Goal: Task Accomplishment & Management: Manage account settings

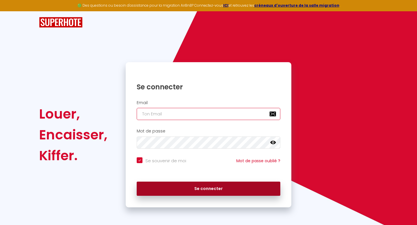
type input "[EMAIL_ADDRESS][DOMAIN_NAME]"
click at [185, 184] on button "Se connecter" at bounding box center [209, 189] width 144 height 14
checkbox input "true"
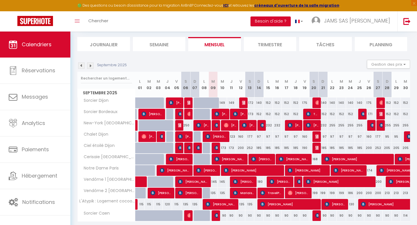
scroll to position [53, 0]
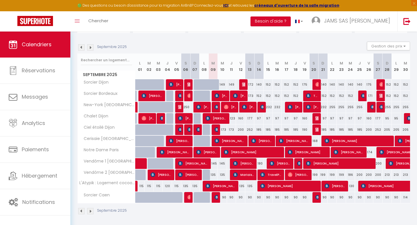
click at [214, 164] on div "145" at bounding box center [213, 163] width 9 height 11
type input "145"
type input "[DATE] Septembre 2025"
type input "Mer 10 Septembre 2025"
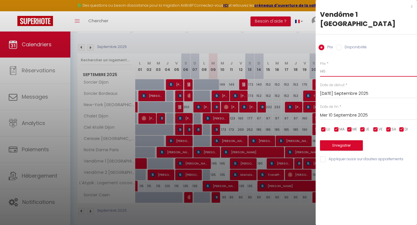
click at [330, 66] on input "145" at bounding box center [368, 71] width 97 height 10
type input "130"
click at [336, 112] on input "Mer 10 Septembre 2025" at bounding box center [368, 116] width 97 height 8
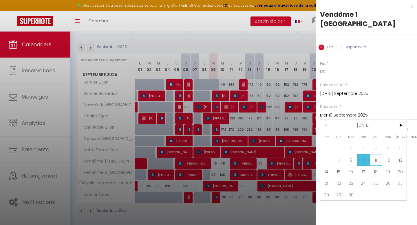
click at [374, 154] on span "11" at bounding box center [376, 160] width 12 height 12
type input "Jeu 11 Septembre 2025"
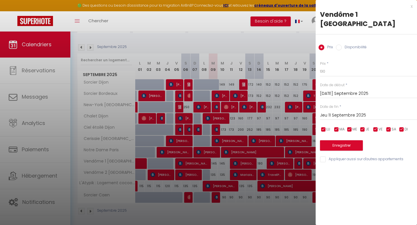
click at [323, 157] on input "Appliquer aussi sur d'autres appartements" at bounding box center [368, 160] width 97 height 6
checkbox input "true"
click at [327, 66] on input "130" at bounding box center [368, 71] width 97 height 10
type input "123"
click at [350, 140] on button "Enregistrer" at bounding box center [341, 145] width 43 height 10
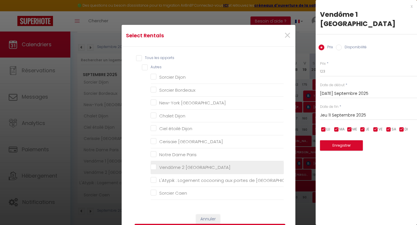
click at [178, 167] on Paris "Vendôme 2 [GEOGRAPHIC_DATA]" at bounding box center [217, 168] width 133 height 6
checkbox Paris "true"
checkbox Dijon "false"
checkbox Bordeaux "false"
checkbox Reims "false"
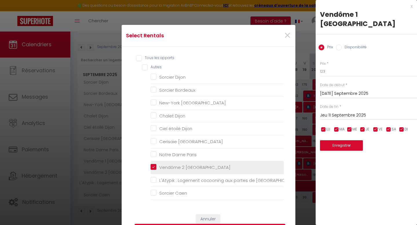
checkbox Dijon "false"
checkbox Paris "false"
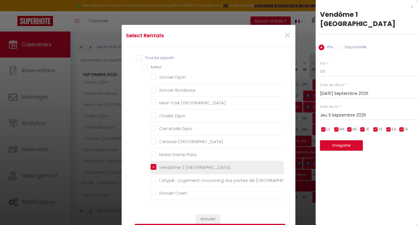
checkbox Caen "false"
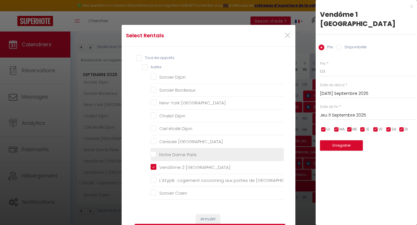
click at [178, 156] on Paris "Notre Dame Paris" at bounding box center [217, 155] width 133 height 6
checkbox Paris "true"
checkbox Dijon "false"
checkbox Bordeaux "false"
checkbox Reims "false"
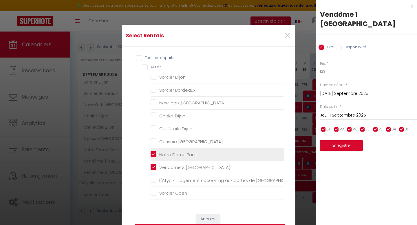
checkbox Dijon "false"
checkbox Paris "false"
checkbox Caen "false"
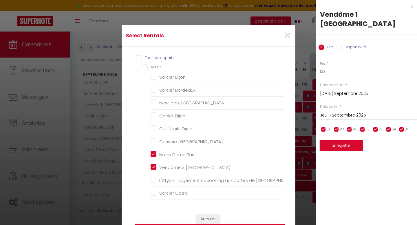
click at [335, 140] on button "Enregistrer" at bounding box center [341, 145] width 43 height 10
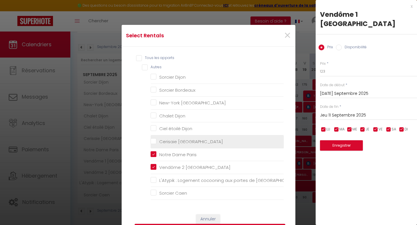
click at [175, 142] on Paris "Cerisaie [GEOGRAPHIC_DATA]" at bounding box center [217, 142] width 133 height 6
checkbox Paris "true"
checkbox Dijon "false"
checkbox Bordeaux "false"
checkbox Reims "false"
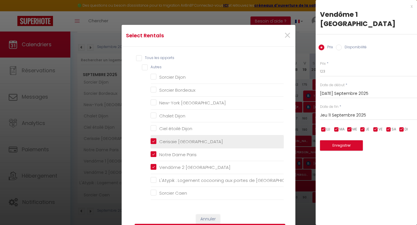
checkbox Dijon "false"
checkbox Paris "false"
checkbox Caen "false"
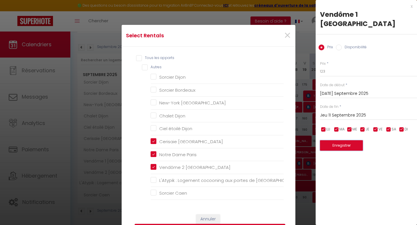
click at [333, 140] on button "Enregistrer" at bounding box center [341, 145] width 43 height 10
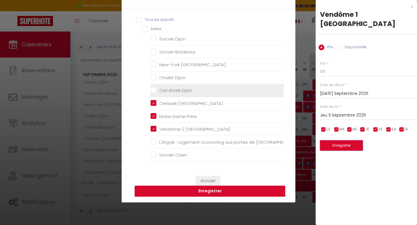
scroll to position [59, 0]
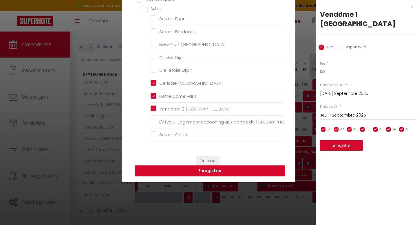
click at [205, 172] on button "Enregistrer" at bounding box center [210, 171] width 151 height 11
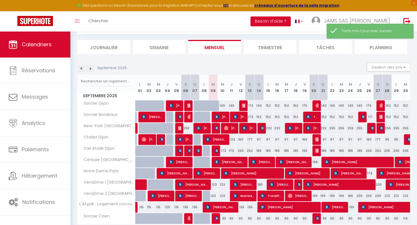
scroll to position [53, 0]
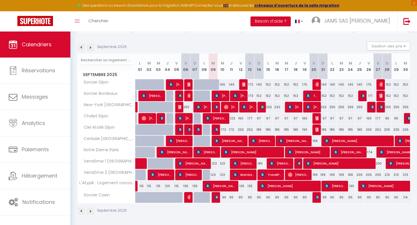
click at [317, 173] on div "199" at bounding box center [313, 175] width 9 height 11
type input "199"
type input "Sam 20 Septembre 2025"
type input "Dim 21 Septembre 2025"
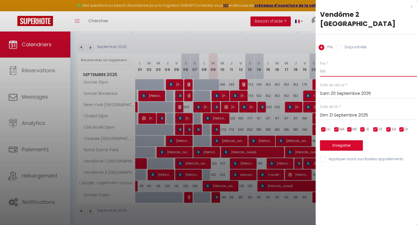
click at [332, 66] on input "199" at bounding box center [368, 71] width 97 height 10
type input "180"
click at [351, 112] on input "Dim 21 Septembre 2025" at bounding box center [368, 116] width 97 height 8
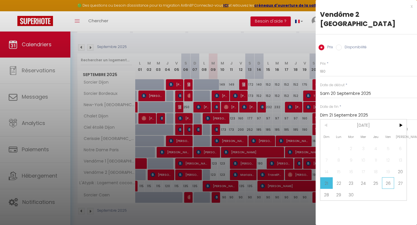
click at [387, 178] on span "26" at bounding box center [388, 184] width 12 height 12
type input "Ven 26 Septembre 2025"
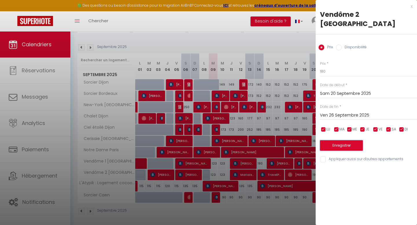
click at [348, 140] on button "Enregistrer" at bounding box center [341, 145] width 43 height 10
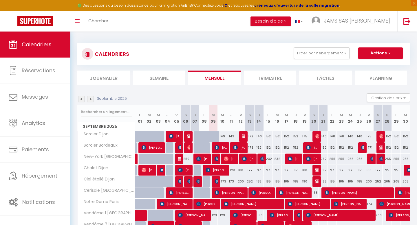
scroll to position [0, 0]
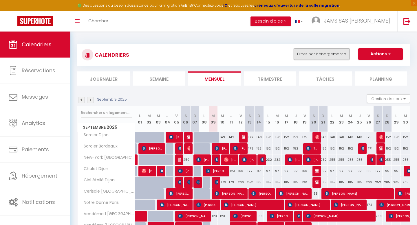
click at [344, 58] on button "Filtrer par hébergement" at bounding box center [322, 54] width 56 height 12
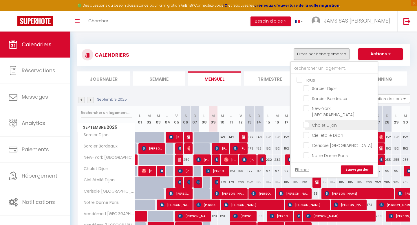
click at [319, 122] on input "Chalet Dijon" at bounding box center [339, 125] width 72 height 6
checkbox input "true"
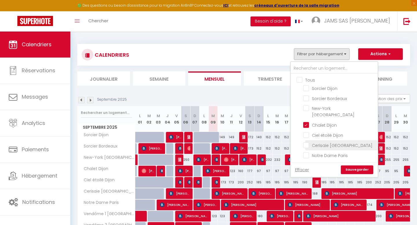
checkbox input "false"
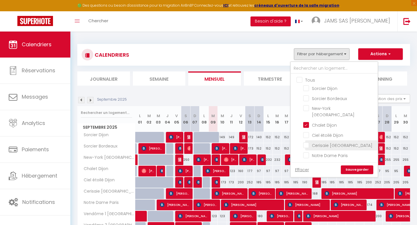
checkbox input "false"
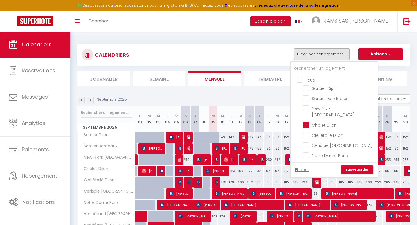
click at [360, 172] on link "Sauvegarder" at bounding box center [357, 170] width 32 height 9
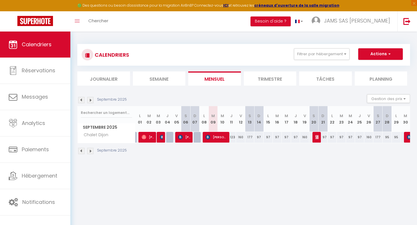
click at [251, 138] on div "177" at bounding box center [249, 137] width 9 height 11
type input "177"
type input "Sam 13 Septembre 2025"
type input "Dim 14 Septembre 2025"
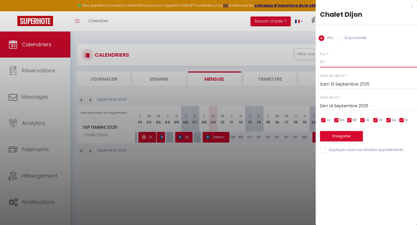
drag, startPoint x: 327, startPoint y: 64, endPoint x: 300, endPoint y: 64, distance: 26.9
click at [303, 64] on body "🟢 Des questions ou besoin d'assistance pour la migration AirBnB? Connectez-vous…" at bounding box center [208, 144] width 417 height 225
type input "210"
click at [331, 138] on button "Enregistrer" at bounding box center [341, 136] width 43 height 10
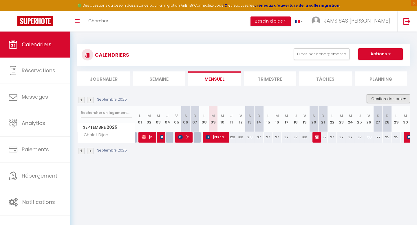
click at [397, 98] on button "Gestion des prix" at bounding box center [388, 98] width 43 height 9
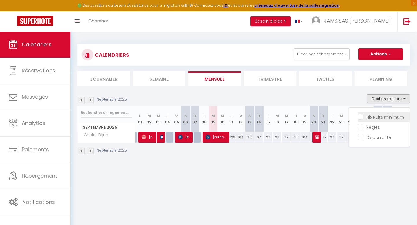
click at [380, 115] on input "Nb Nuits minimum" at bounding box center [384, 117] width 52 height 6
checkbox input "true"
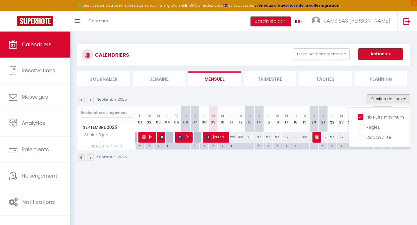
click at [259, 138] on div "97" at bounding box center [258, 137] width 9 height 11
type input "97"
type input "Dim 14 Septembre 2025"
type input "Lun 15 Septembre 2025"
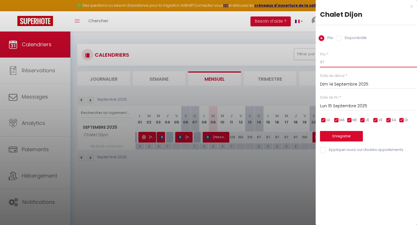
drag, startPoint x: 328, startPoint y: 63, endPoint x: 310, endPoint y: 62, distance: 18.6
click at [310, 62] on body "🟢 Des questions ou besoin d'assistance pour la migration AirBnB? Connectez-vous…" at bounding box center [208, 144] width 417 height 225
type input "122"
click at [328, 105] on input "Lun 15 Septembre 2025" at bounding box center [368, 107] width 97 height 8
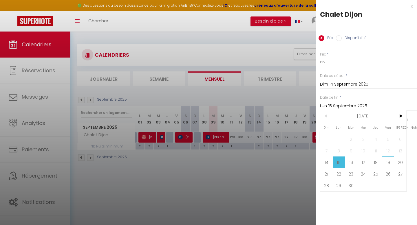
click at [386, 162] on span "19" at bounding box center [388, 163] width 12 height 12
type input "Ven 19 Septembre 2025"
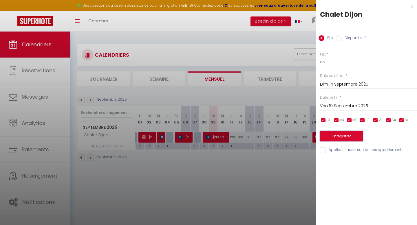
click at [348, 136] on button "Enregistrer" at bounding box center [341, 136] width 43 height 10
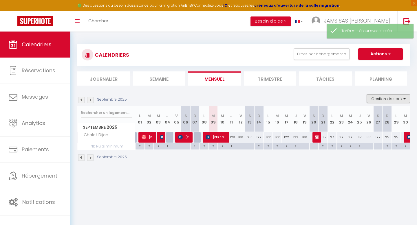
click at [404, 97] on button "Gestion des prix" at bounding box center [388, 98] width 43 height 9
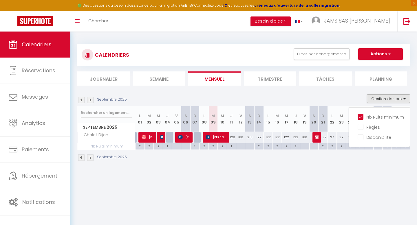
click at [259, 147] on div "2" at bounding box center [259, 146] width 9 height 6
type input "2"
type input "Dim 14 Septembre 2025"
type input "Lun 15 Septembre 2025"
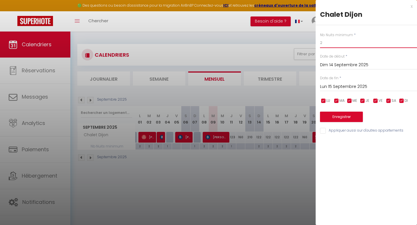
drag, startPoint x: 327, startPoint y: 43, endPoint x: 281, endPoint y: 43, distance: 46.1
click at [283, 43] on body "🟢 Des questions ou besoin d'assistance pour la migration AirBnB? Connectez-vous…" at bounding box center [208, 144] width 417 height 225
type input "1"
click at [328, 87] on input "Lun 15 Septembre 2025" at bounding box center [368, 87] width 97 height 8
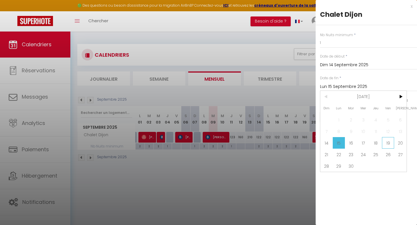
click at [386, 143] on span "19" at bounding box center [388, 143] width 12 height 12
type input "Ven 19 Septembre 2025"
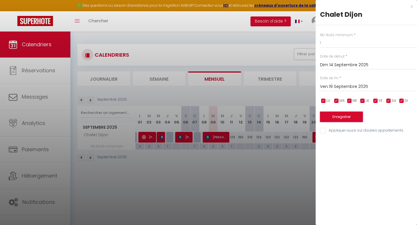
click at [343, 117] on button "Enregistrer" at bounding box center [341, 117] width 43 height 10
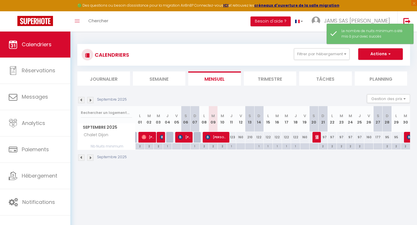
click at [259, 136] on div "122" at bounding box center [258, 137] width 9 height 11
type input "122"
type input "Dim 14 Septembre 2025"
type input "Lun 15 Septembre 2025"
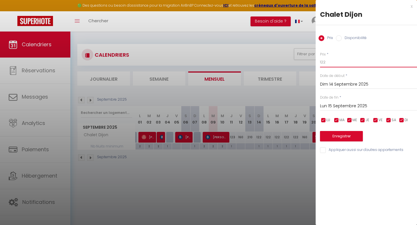
click at [330, 61] on input "122" at bounding box center [368, 62] width 97 height 10
type input "126"
click at [346, 136] on button "Enregistrer" at bounding box center [341, 136] width 43 height 10
